Goal: Task Accomplishment & Management: Use online tool/utility

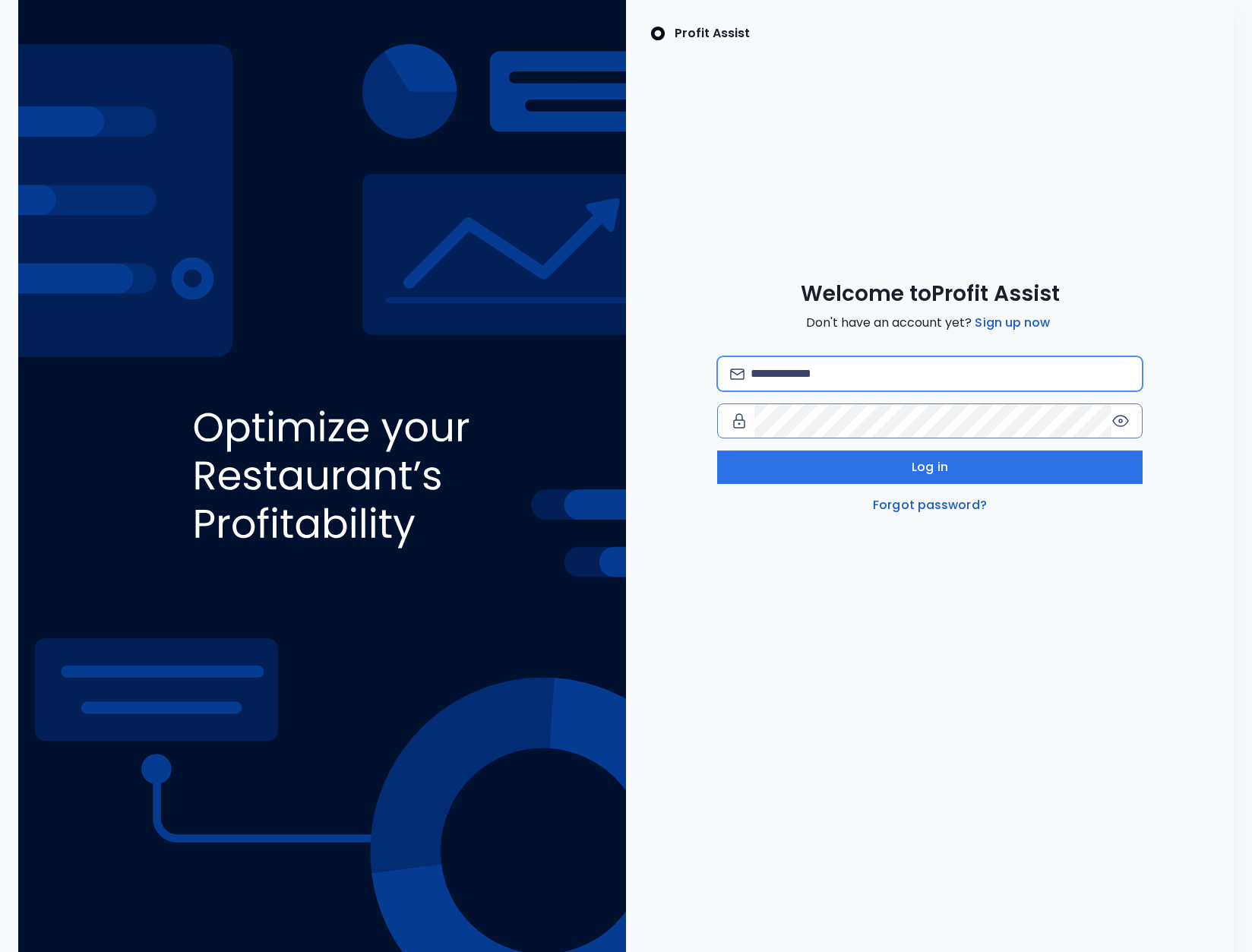
click at [884, 375] on input "email" at bounding box center [940, 373] width 379 height 33
type input "**********"
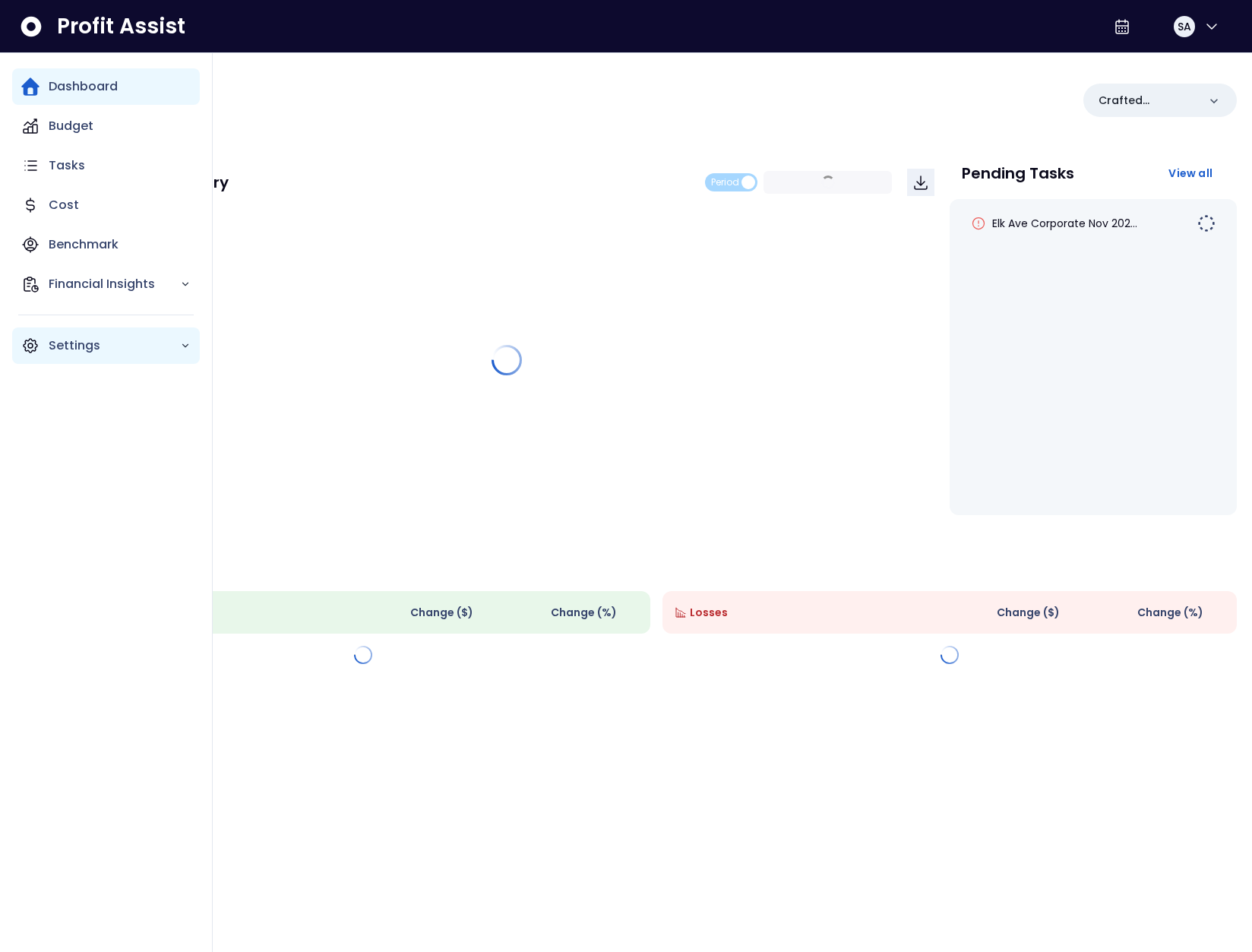
click at [17, 346] on div "Settings" at bounding box center [106, 345] width 188 height 36
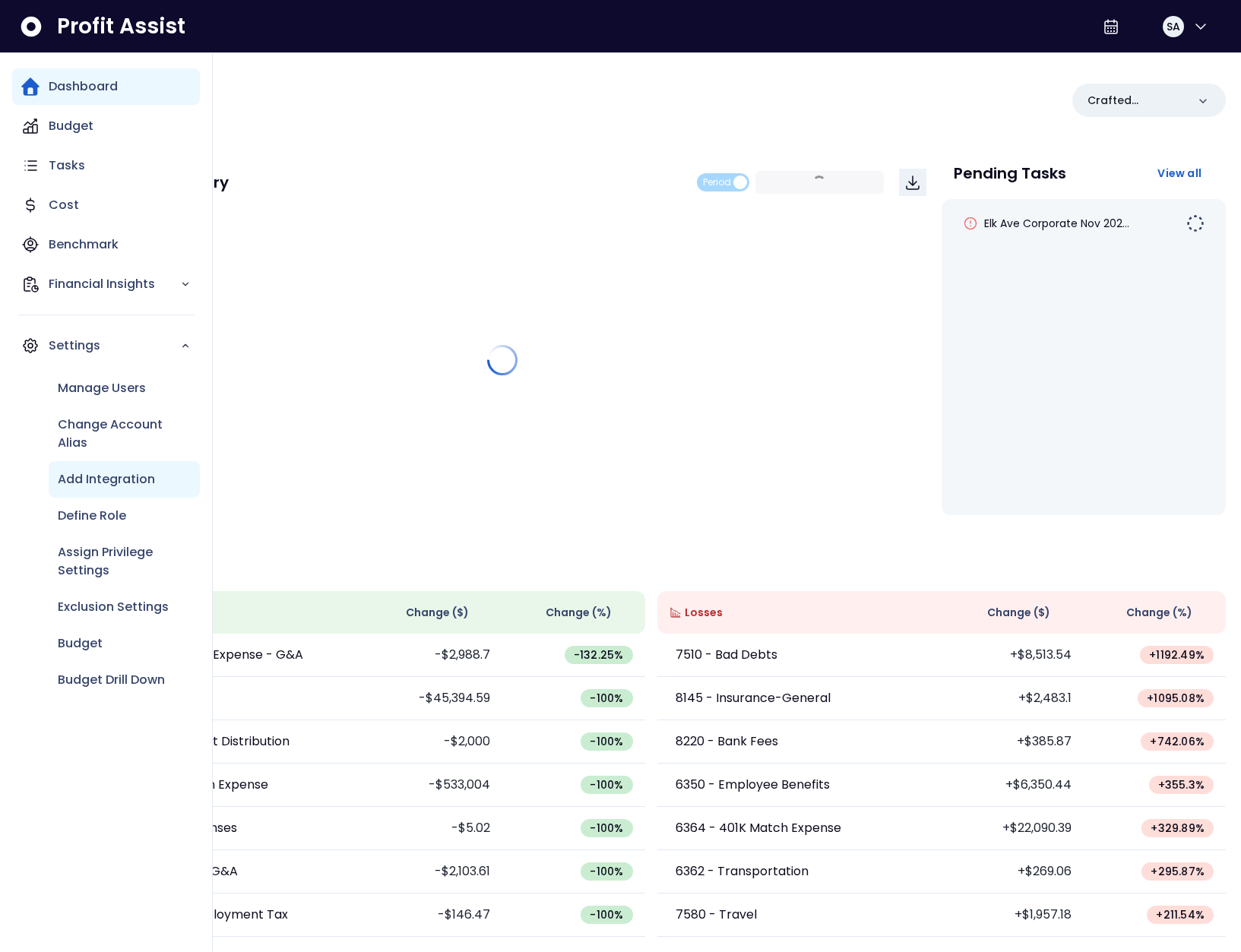
click at [132, 485] on p "Add Integration" at bounding box center [106, 479] width 97 height 18
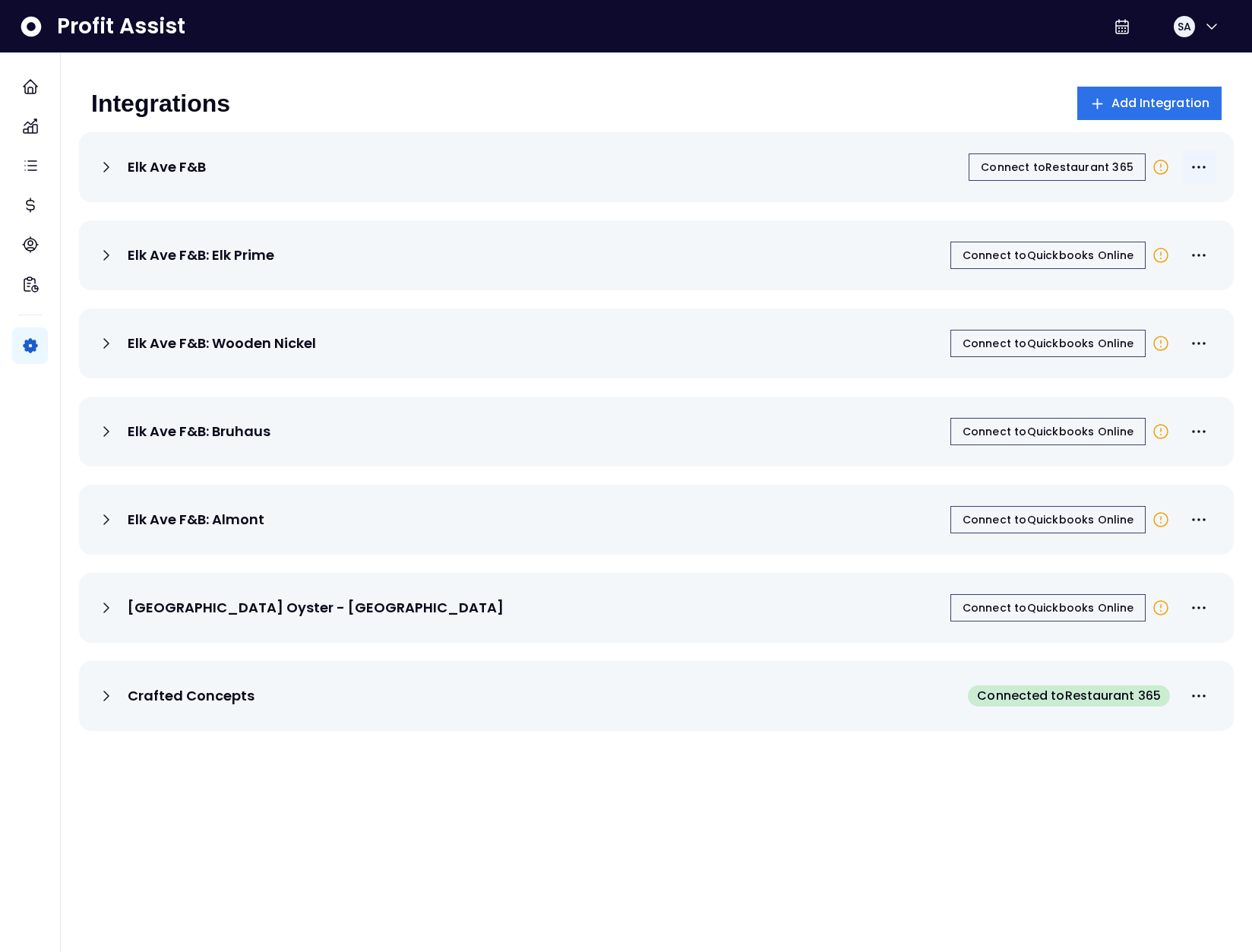
click at [1201, 175] on icon "More options" at bounding box center [1199, 167] width 18 height 18
click at [1199, 169] on icon "More options" at bounding box center [1199, 167] width 18 height 18
click at [1073, 169] on span "Connect to Restaurant 365" at bounding box center [1057, 167] width 153 height 15
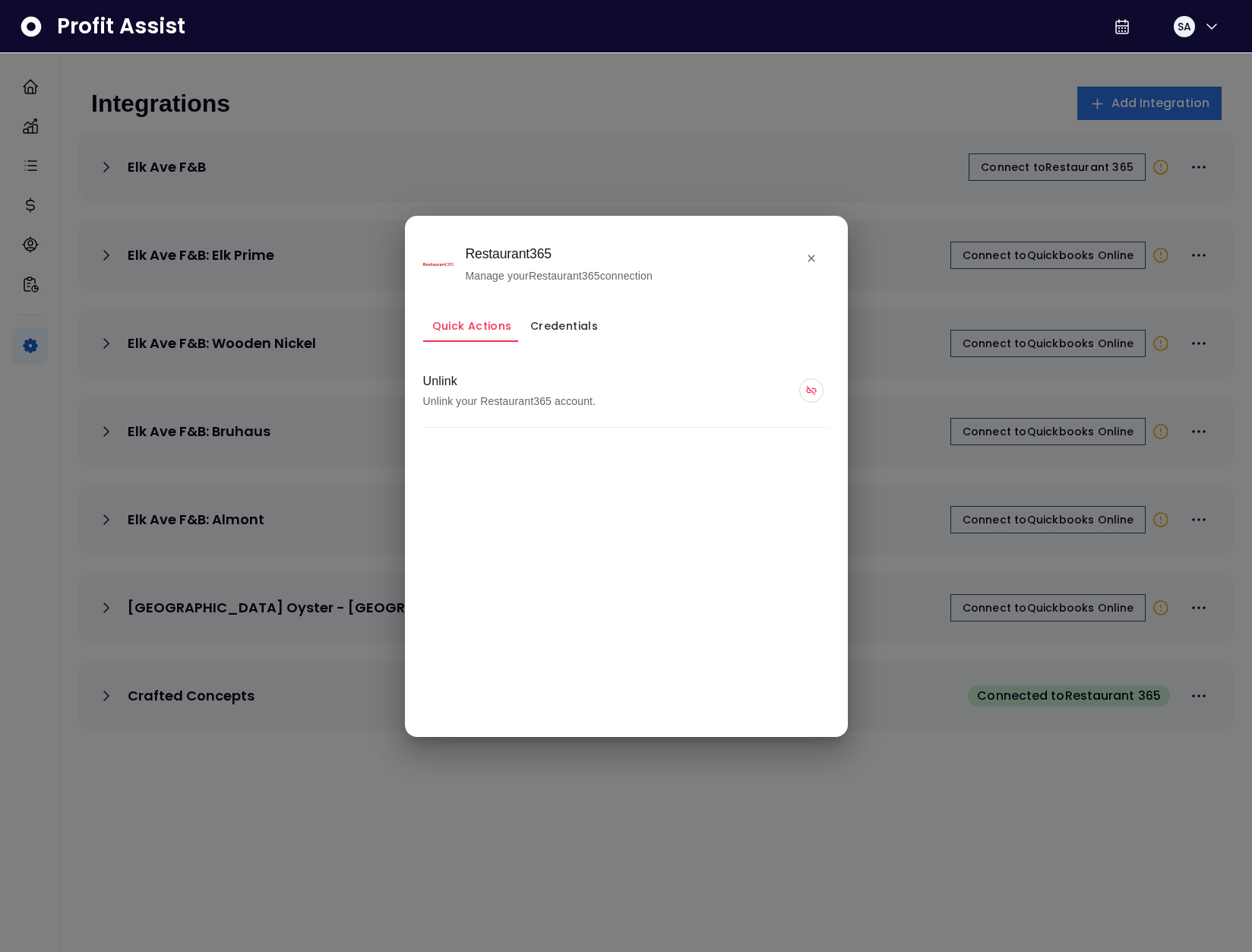
click at [807, 397] on button "button" at bounding box center [811, 390] width 24 height 24
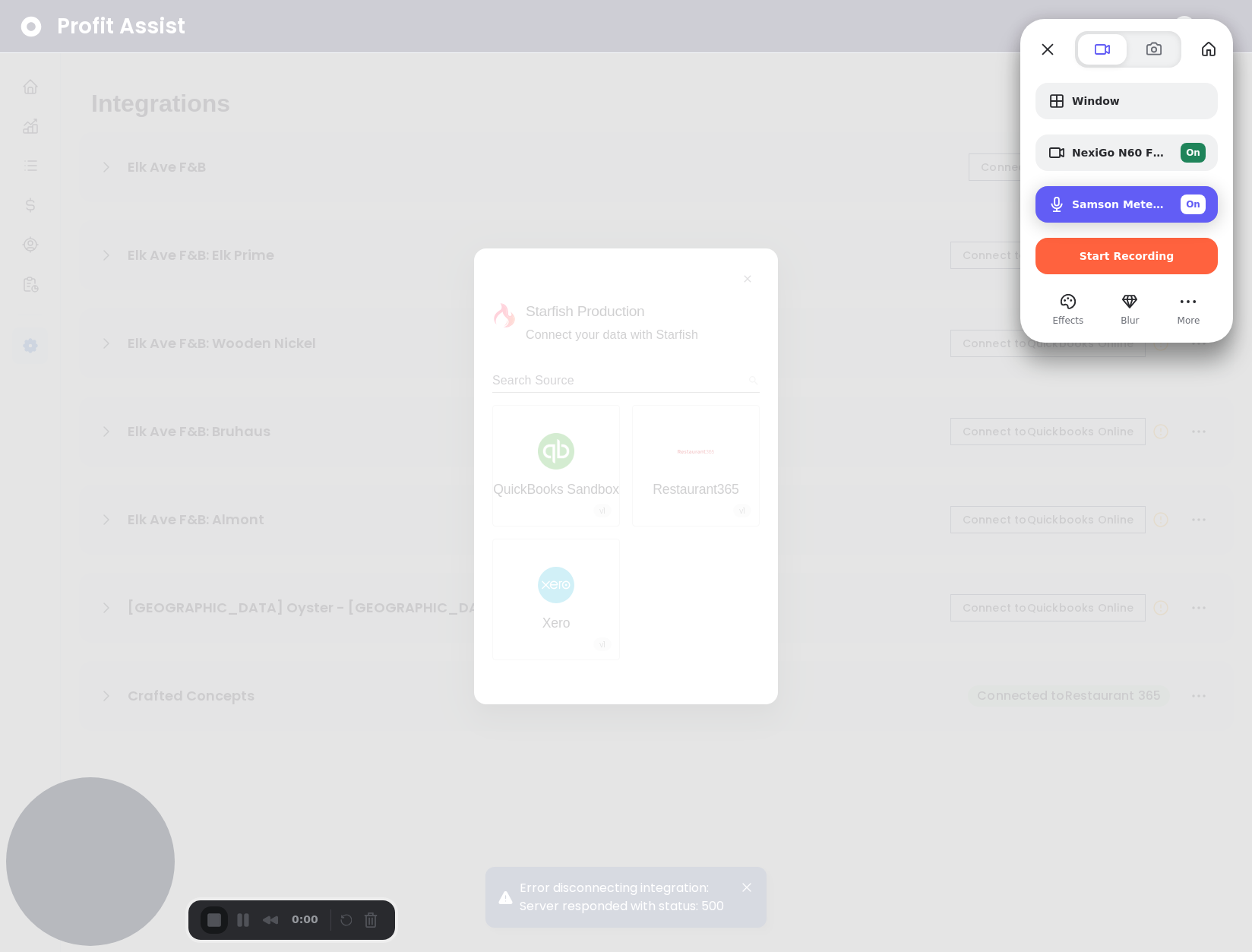
click at [1196, 201] on span "On" at bounding box center [1193, 205] width 14 height 14
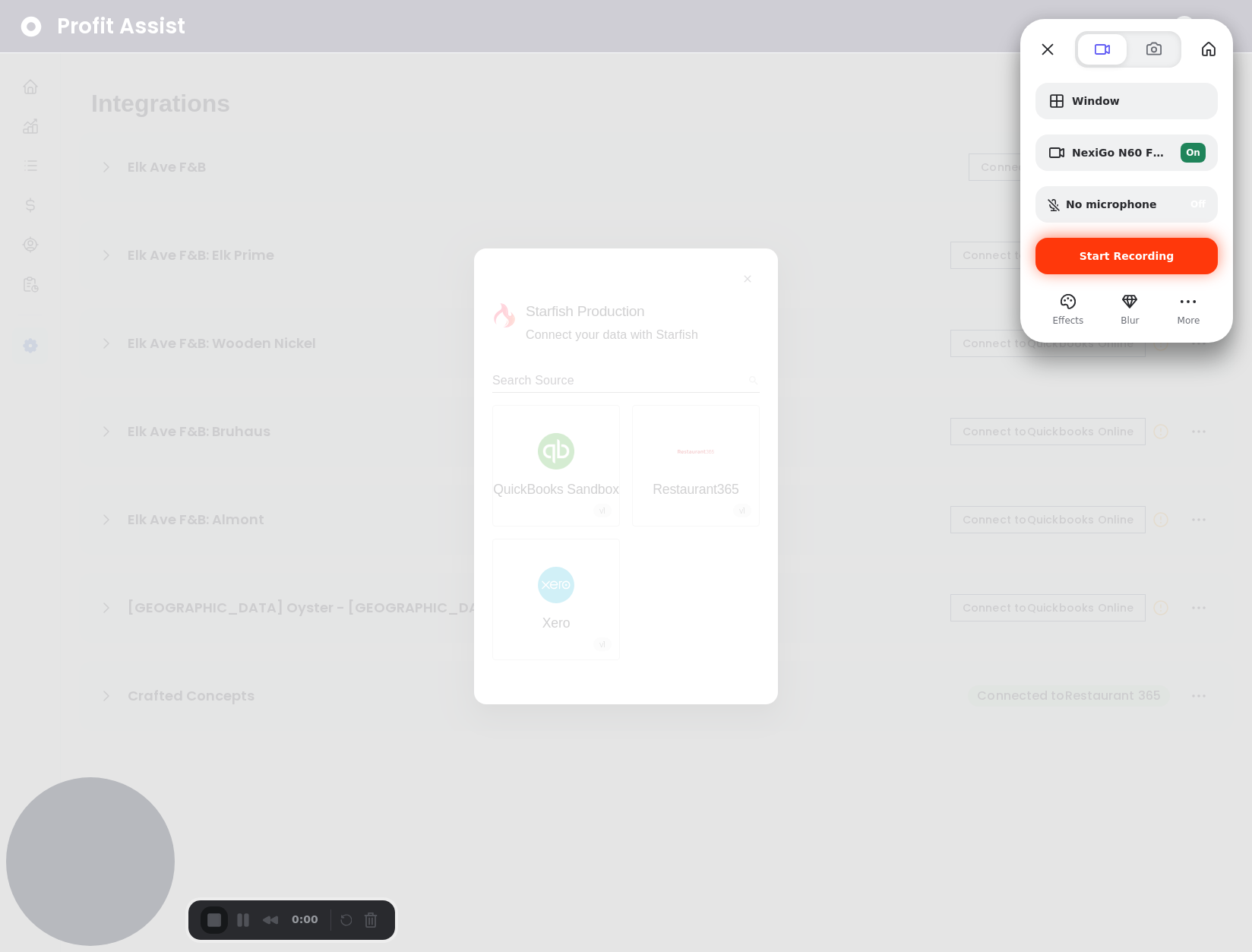
click at [1118, 258] on span "Start Recording" at bounding box center [1127, 256] width 95 height 12
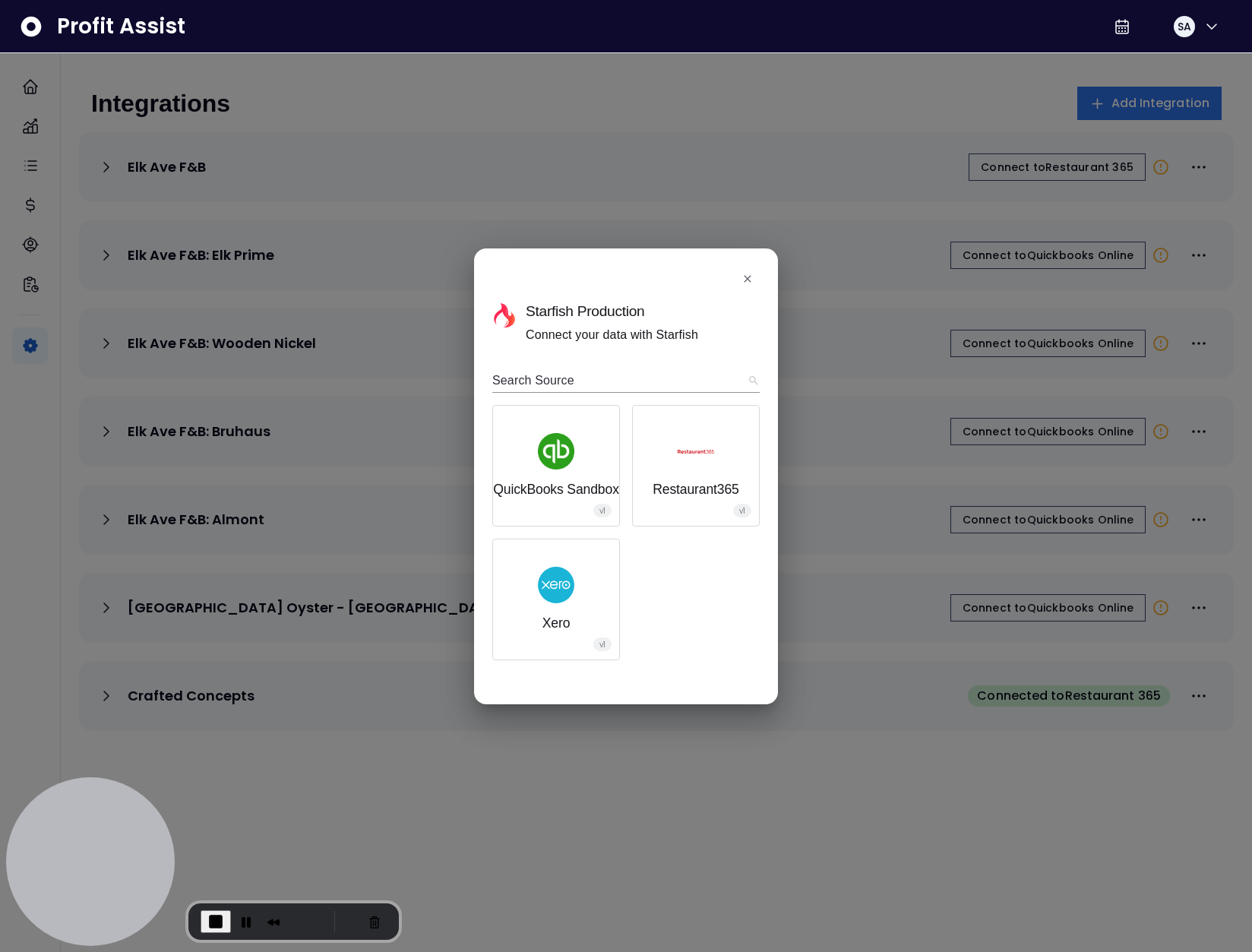
click at [574, 460] on img "button" at bounding box center [556, 451] width 36 height 36
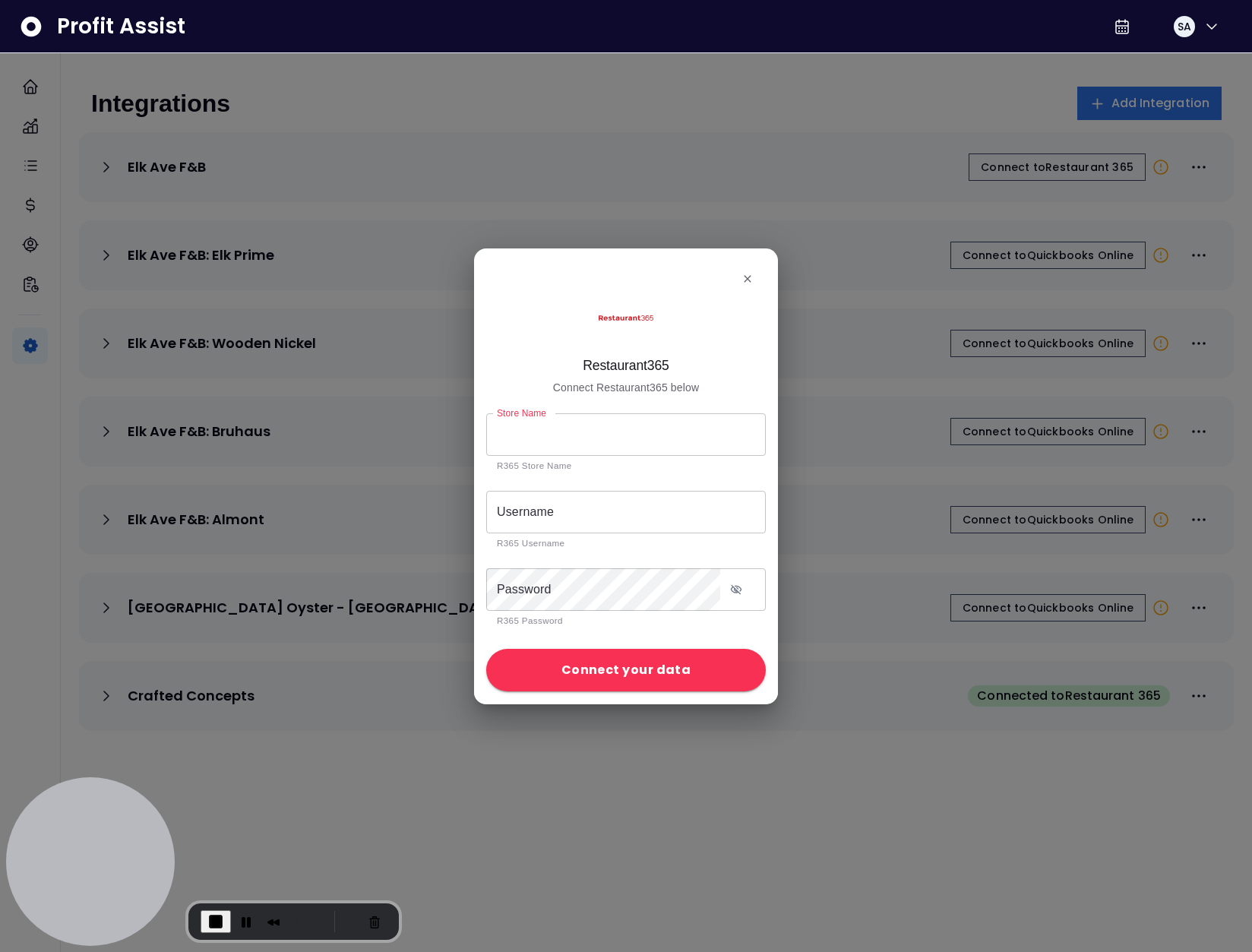
click at [561, 425] on input "Store Name" at bounding box center [617, 434] width 263 height 43
type input "*********"
type input "**********"
click at [736, 586] on icon "toggle password visibility" at bounding box center [736, 590] width 11 height 10
click at [525, 627] on p "R365 Password" at bounding box center [626, 620] width 258 height 14
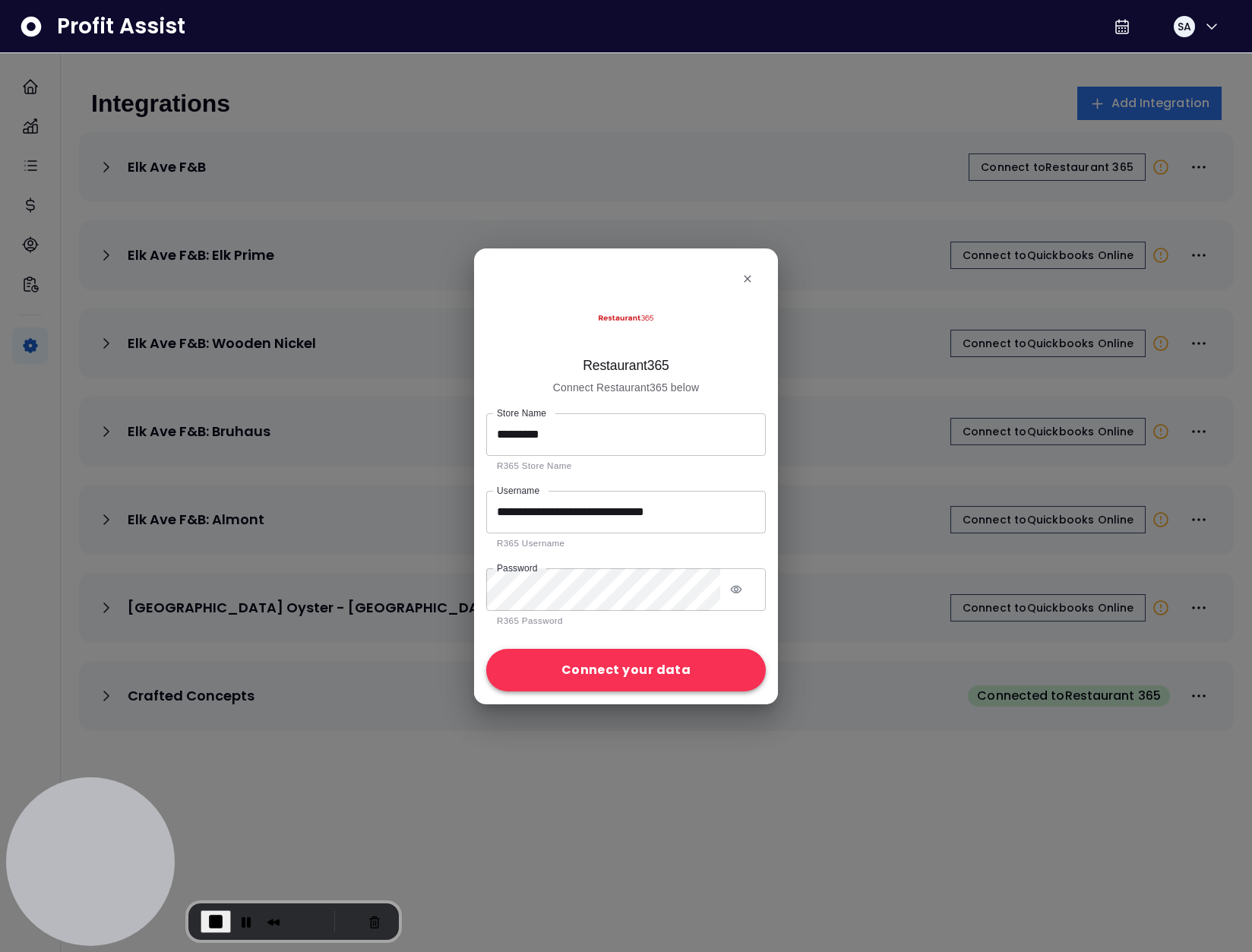
click at [591, 669] on button "Connect your data" at bounding box center [626, 671] width 280 height 43
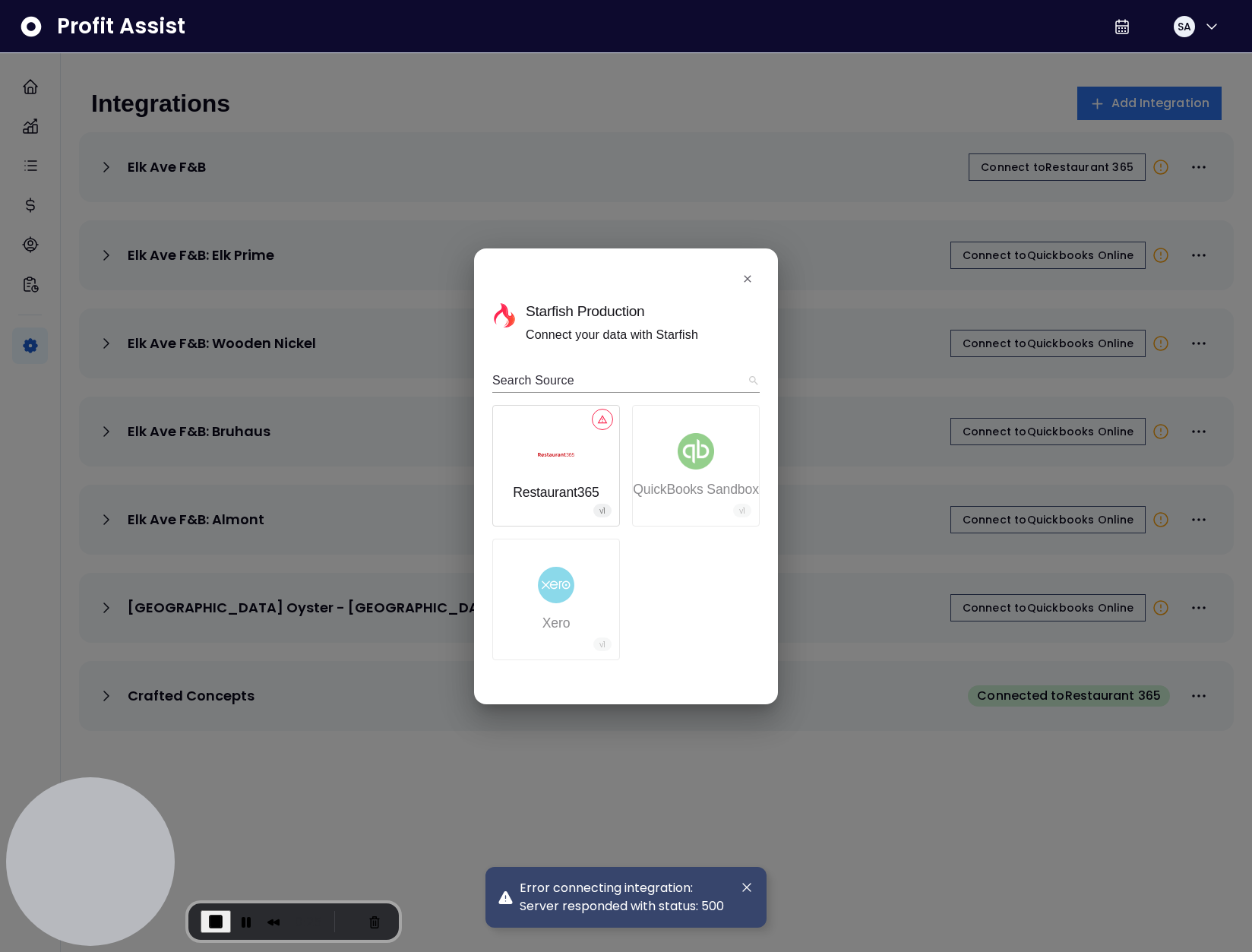
click at [220, 922] on span "End Recording" at bounding box center [216, 921] width 18 height 18
